Goal: Task Accomplishment & Management: Use online tool/utility

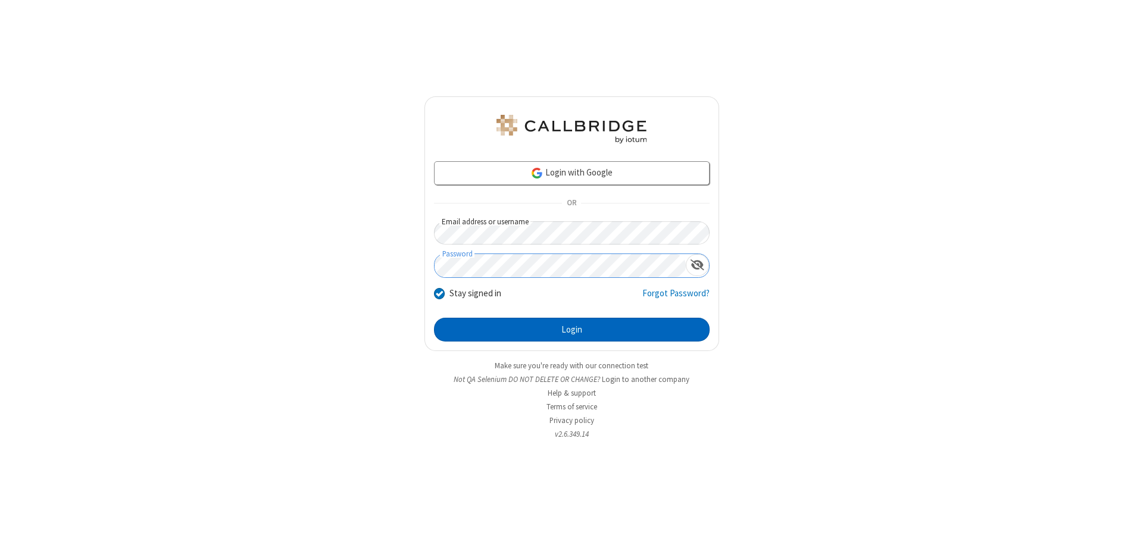
click at [571, 330] on button "Login" at bounding box center [572, 330] width 276 height 24
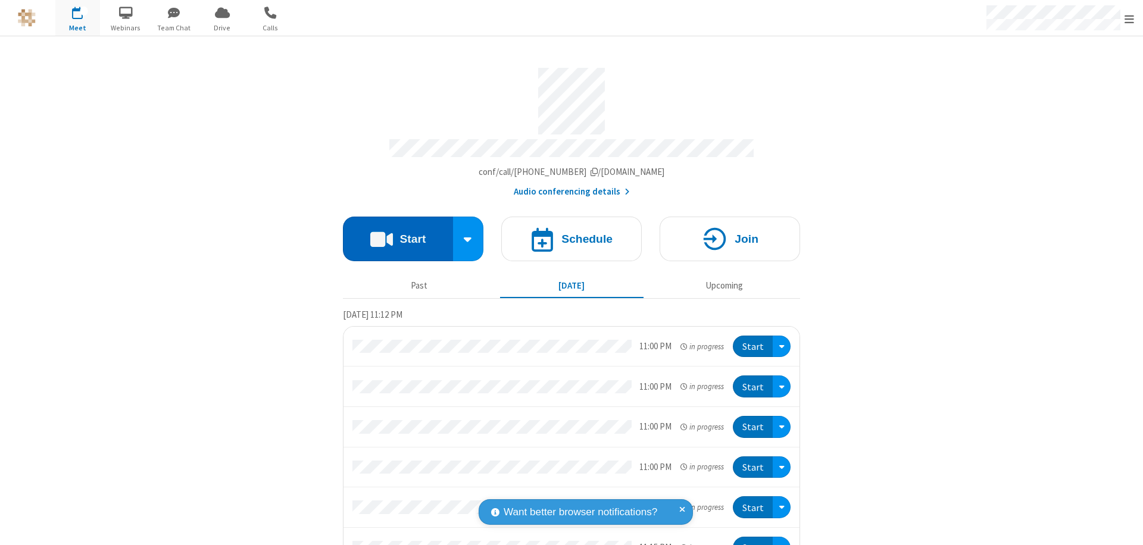
click at [393, 233] on button "Start" at bounding box center [398, 239] width 110 height 45
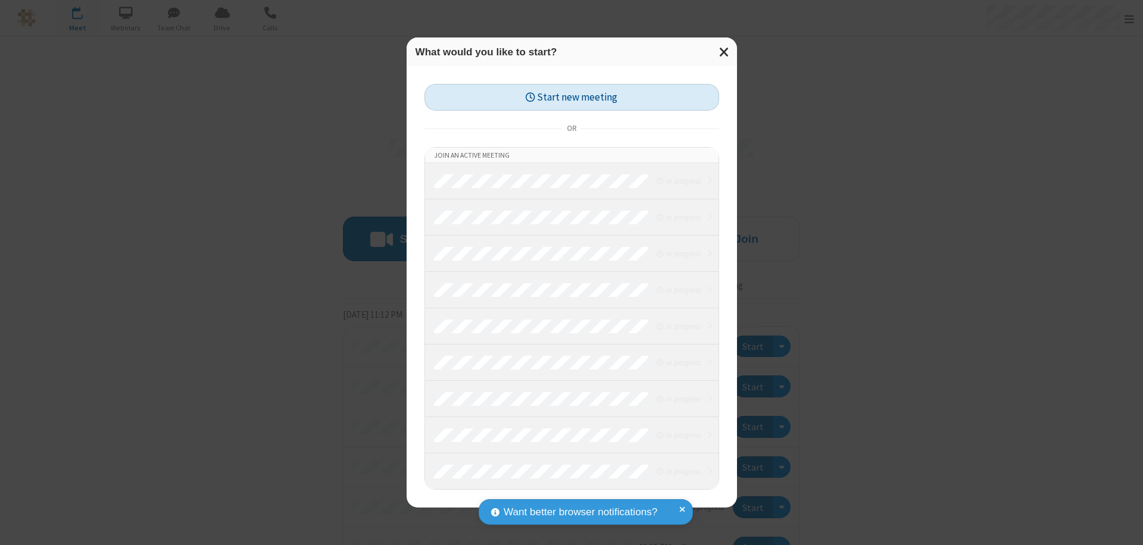
click at [571, 97] on button "Start new meeting" at bounding box center [571, 97] width 295 height 27
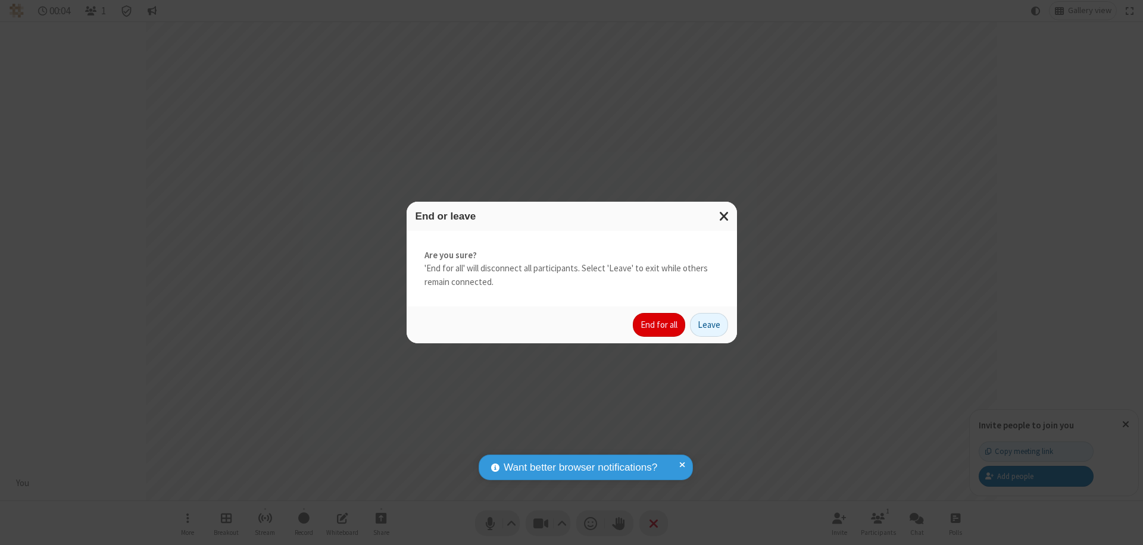
click at [659, 325] on button "End for all" at bounding box center [659, 325] width 52 height 24
